Goal: Check status: Check status

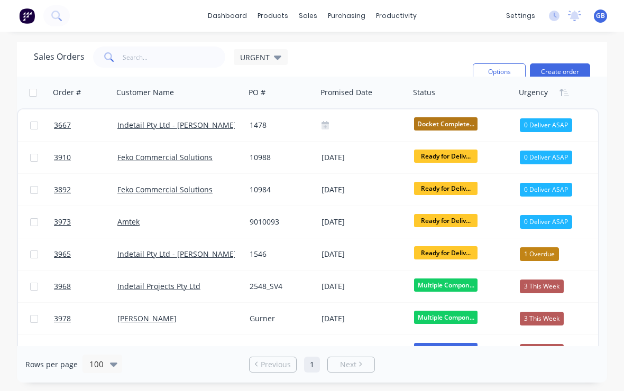
click at [198, 254] on link "Indetail Pty Ltd - [PERSON_NAME]" at bounding box center [176, 254] width 119 height 10
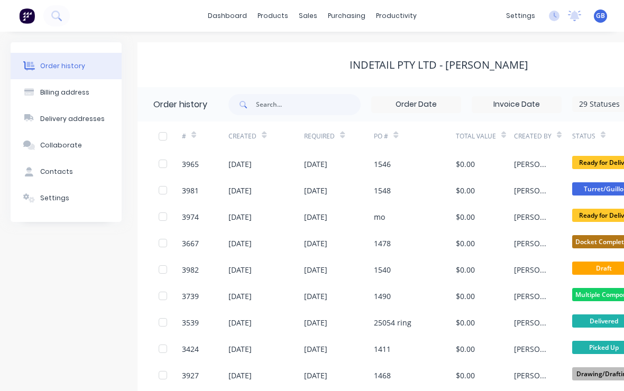
click at [72, 146] on div "Collaborate" at bounding box center [61, 146] width 42 height 10
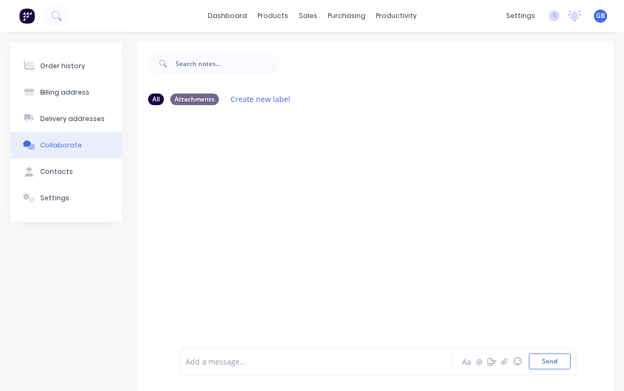
click at [75, 68] on div "Order history" at bounding box center [62, 66] width 45 height 10
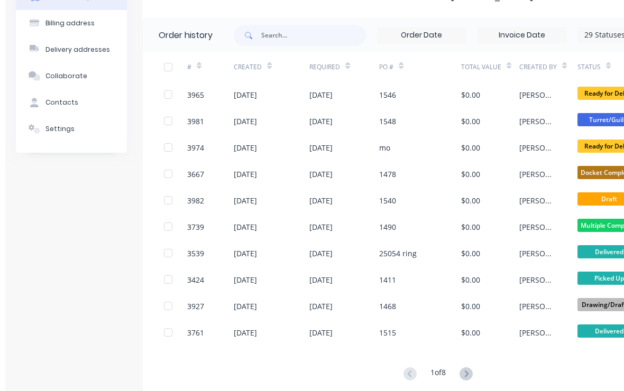
scroll to position [42, 0]
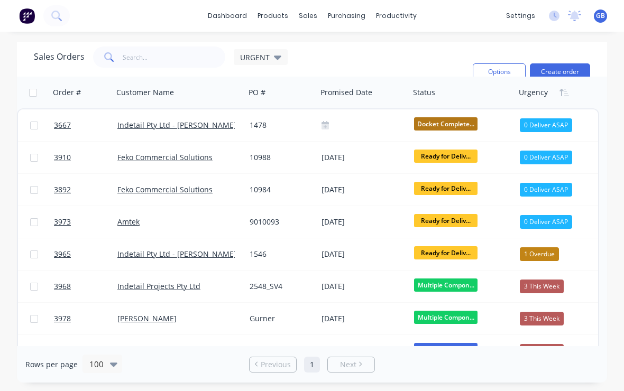
click at [184, 257] on link "Indetail Pty Ltd - [PERSON_NAME]" at bounding box center [176, 254] width 119 height 10
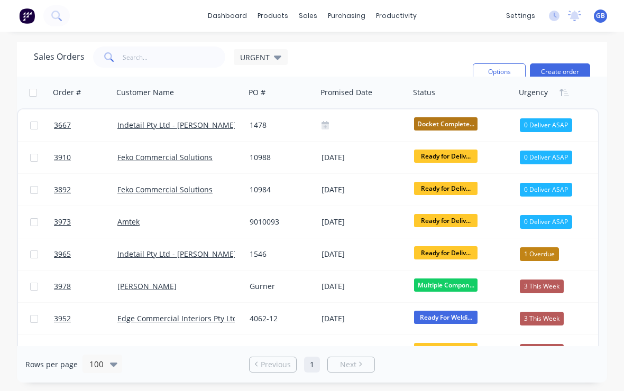
click at [263, 251] on div "1546" at bounding box center [279, 254] width 60 height 11
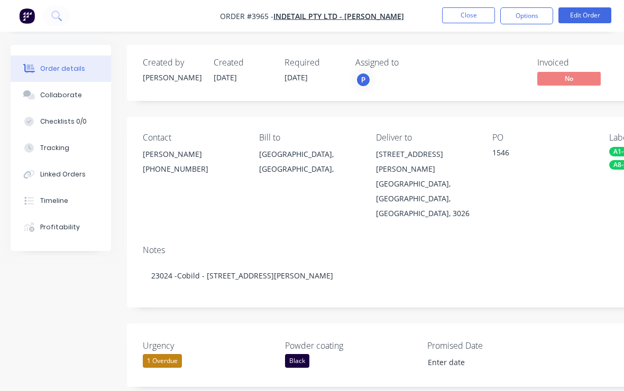
type input "[DATE]"
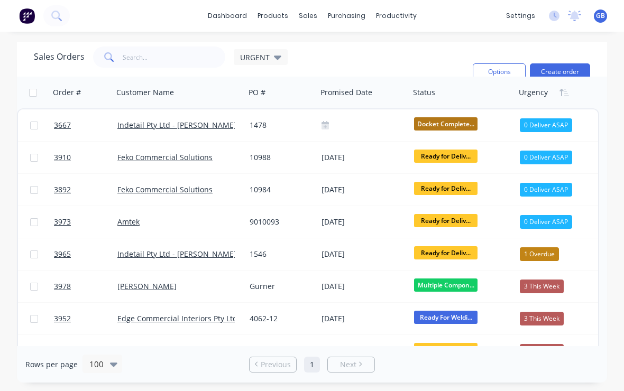
click at [132, 249] on link "Indetail Pty Ltd - [PERSON_NAME]" at bounding box center [176, 254] width 119 height 10
click at [67, 261] on link "3965" at bounding box center [85, 254] width 63 height 32
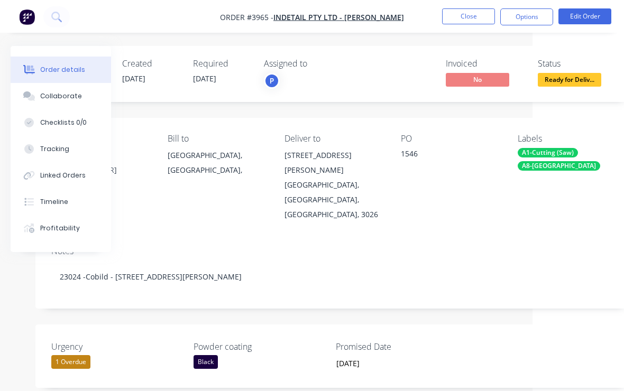
scroll to position [0, 94]
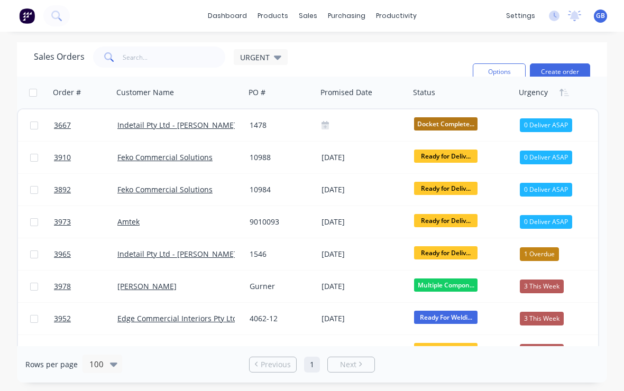
click at [59, 257] on span "3965" at bounding box center [62, 254] width 17 height 11
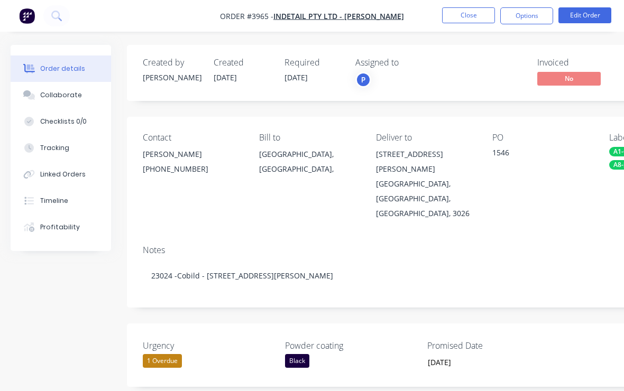
click at [52, 98] on div "Collaborate" at bounding box center [61, 95] width 42 height 10
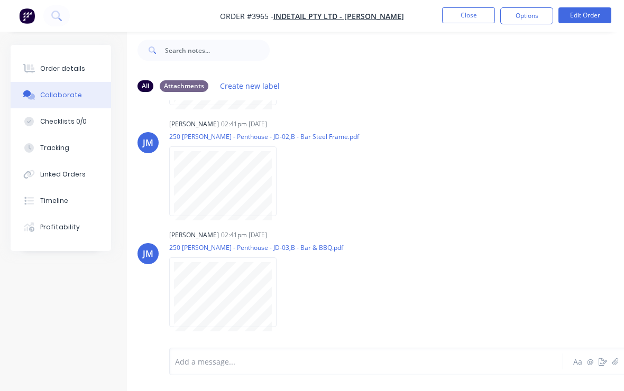
scroll to position [225, 0]
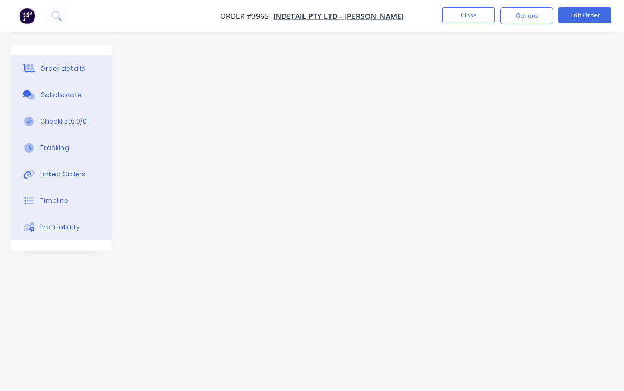
click at [180, 77] on div at bounding box center [367, 175] width 713 height 261
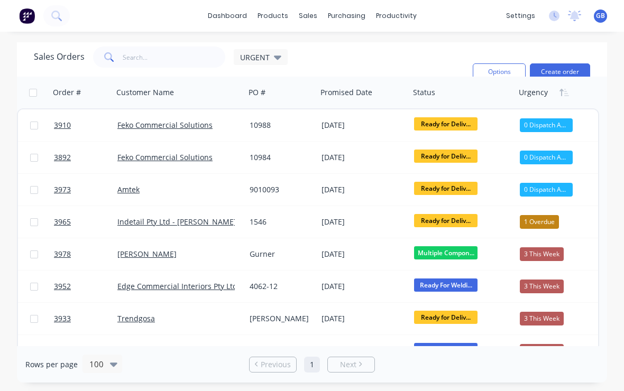
click at [57, 122] on span "3910" at bounding box center [62, 125] width 17 height 11
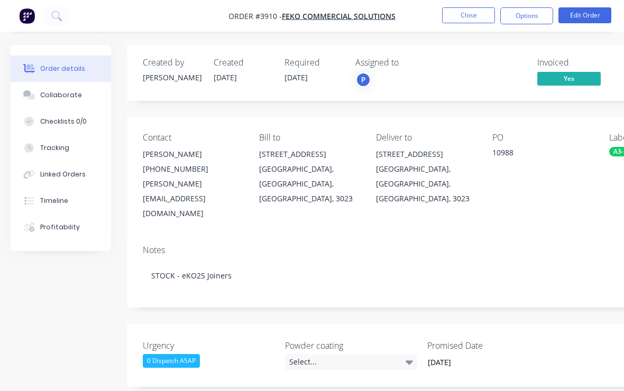
click at [66, 100] on button "Collaborate" at bounding box center [61, 95] width 100 height 26
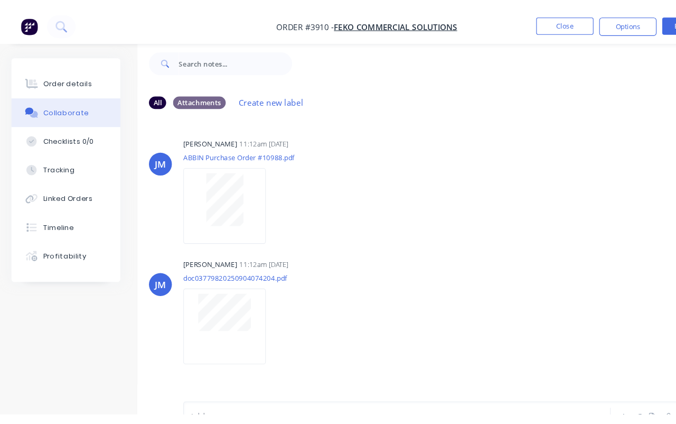
scroll to position [19, 0]
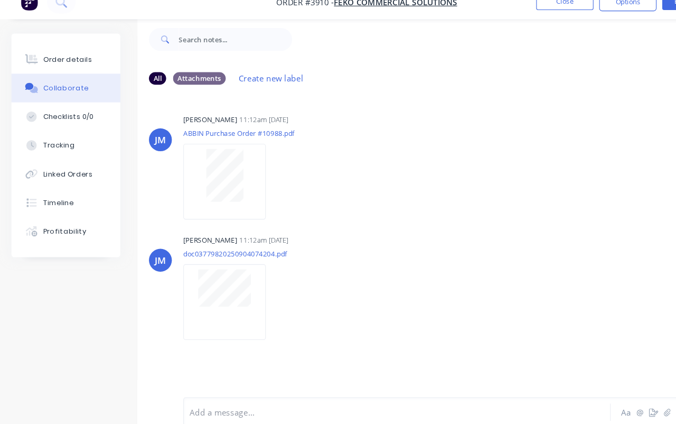
click at [61, 64] on div "Order details" at bounding box center [62, 69] width 45 height 10
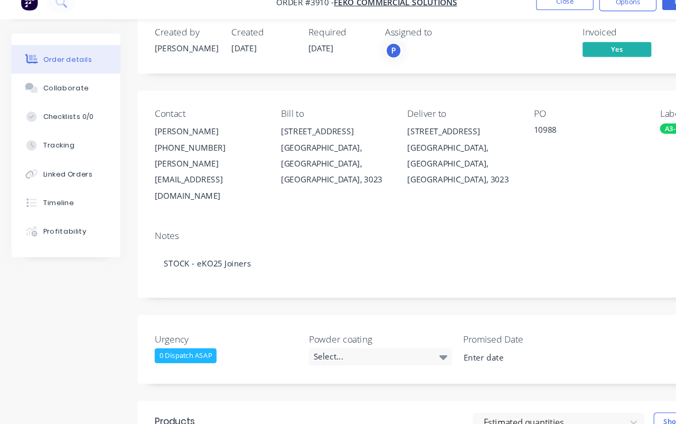
type input "[DATE]"
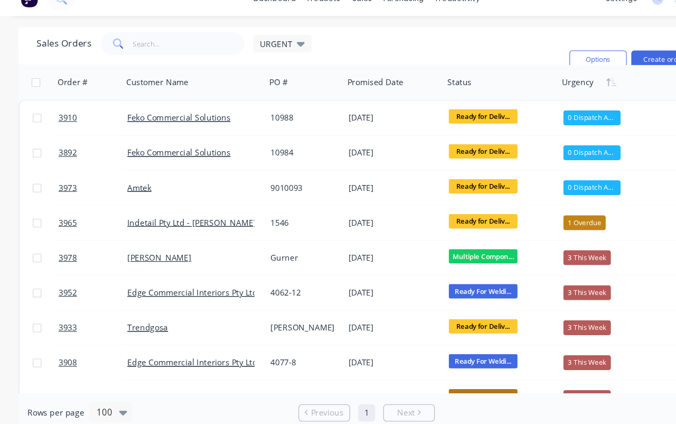
scroll to position [93, 0]
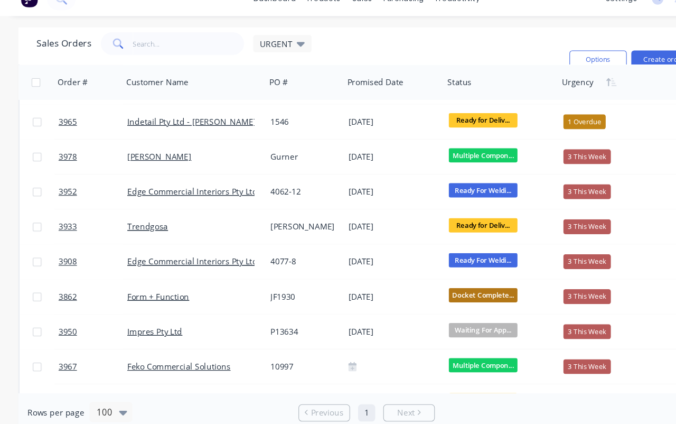
click at [433, 178] on div "3952 Edge Commercial Interiors Pty Ltd 4062-12 [DATE] Ready For Weldi... 3 This…" at bounding box center [334, 194] width 633 height 32
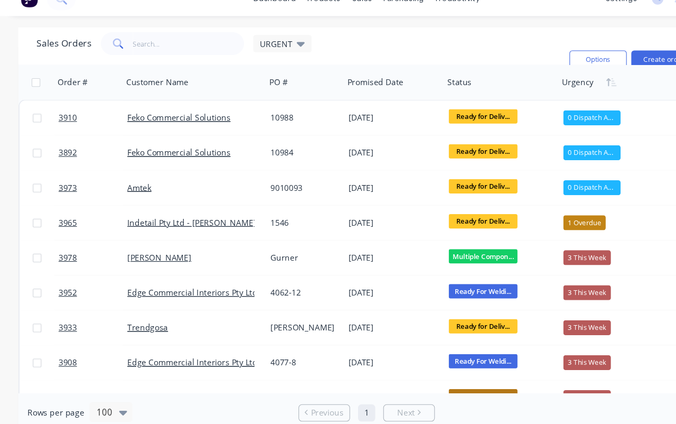
scroll to position [0, 0]
click at [73, 207] on link "3965" at bounding box center [85, 222] width 63 height 32
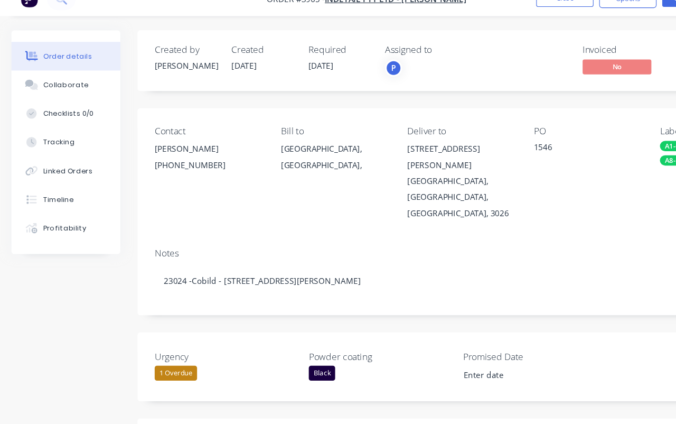
type input "[DATE]"
click at [67, 90] on div "Collaborate" at bounding box center [61, 95] width 42 height 10
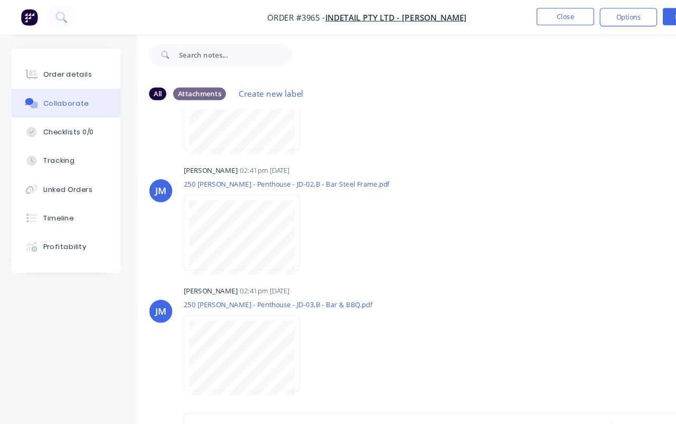
scroll to position [193, 0]
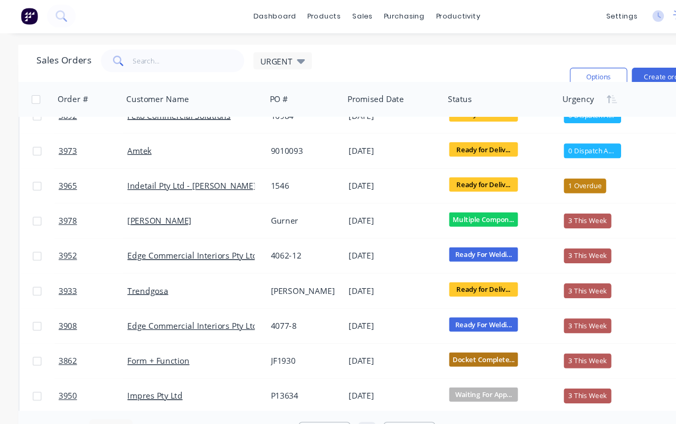
scroll to position [71, 0]
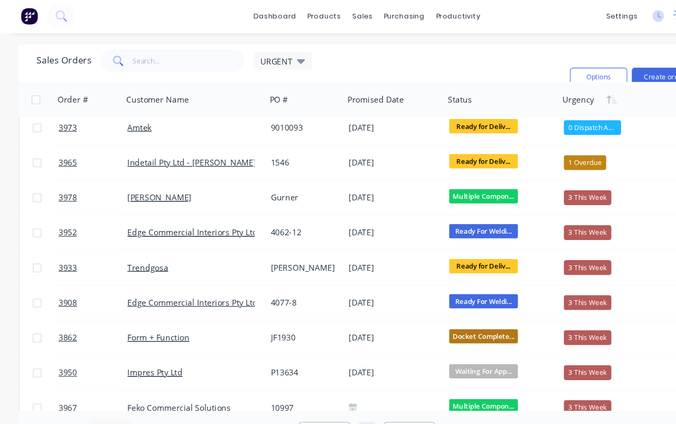
click at [65, 178] on span "3978" at bounding box center [62, 183] width 17 height 11
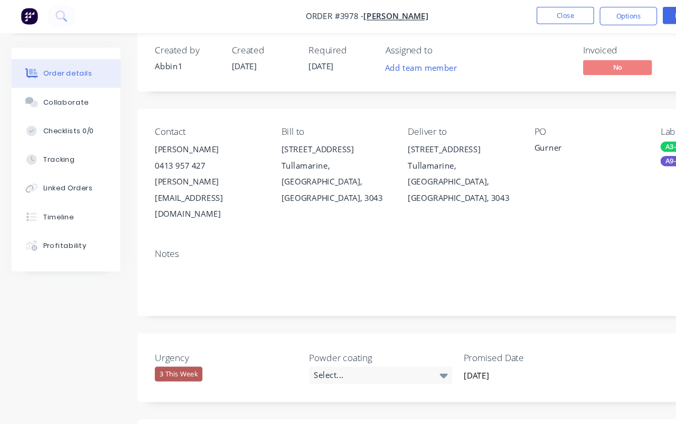
click at [68, 100] on button "Collaborate" at bounding box center [61, 95] width 100 height 26
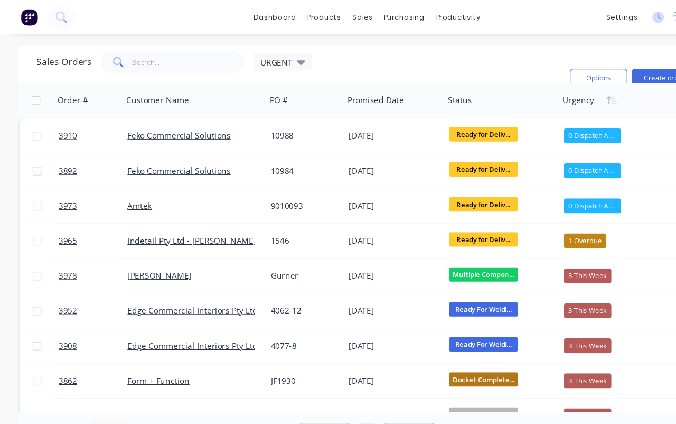
click at [68, 259] on span "3978" at bounding box center [62, 254] width 17 height 11
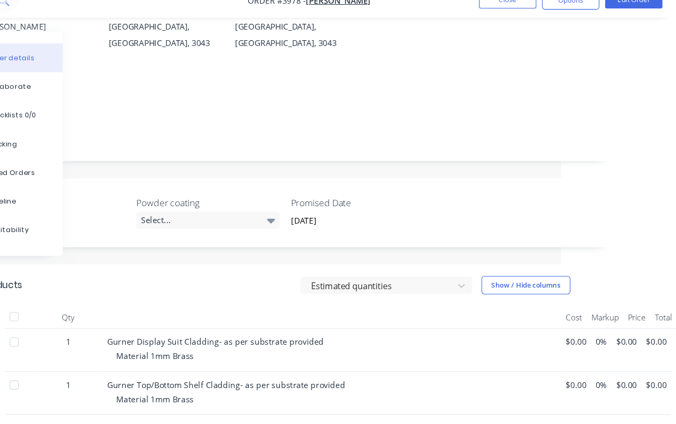
scroll to position [144, 112]
